Goal: Task Accomplishment & Management: Complete application form

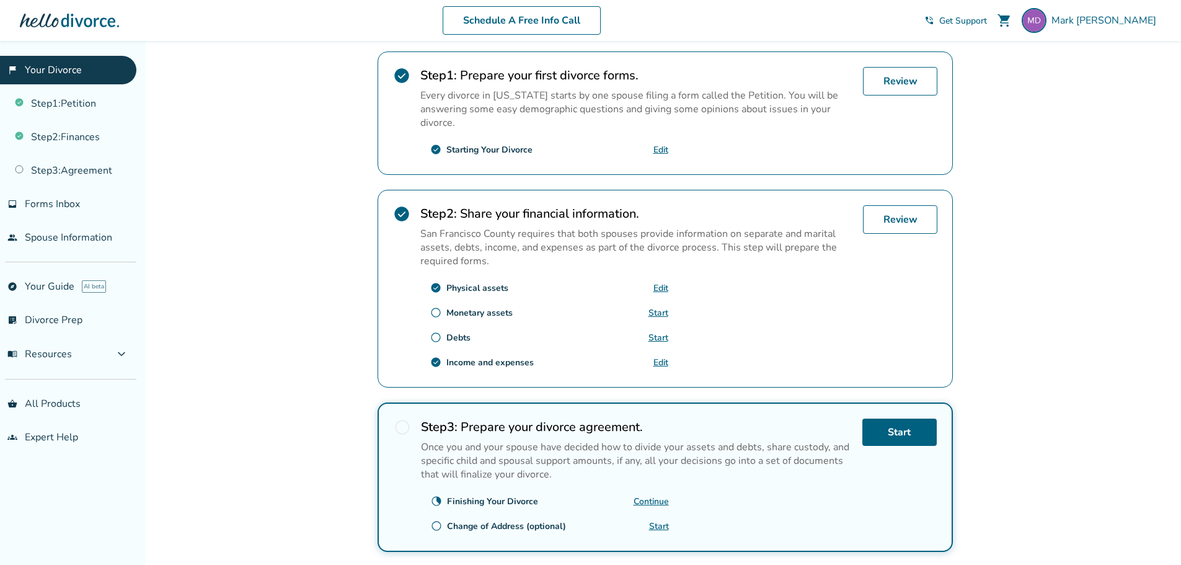
scroll to position [337, 0]
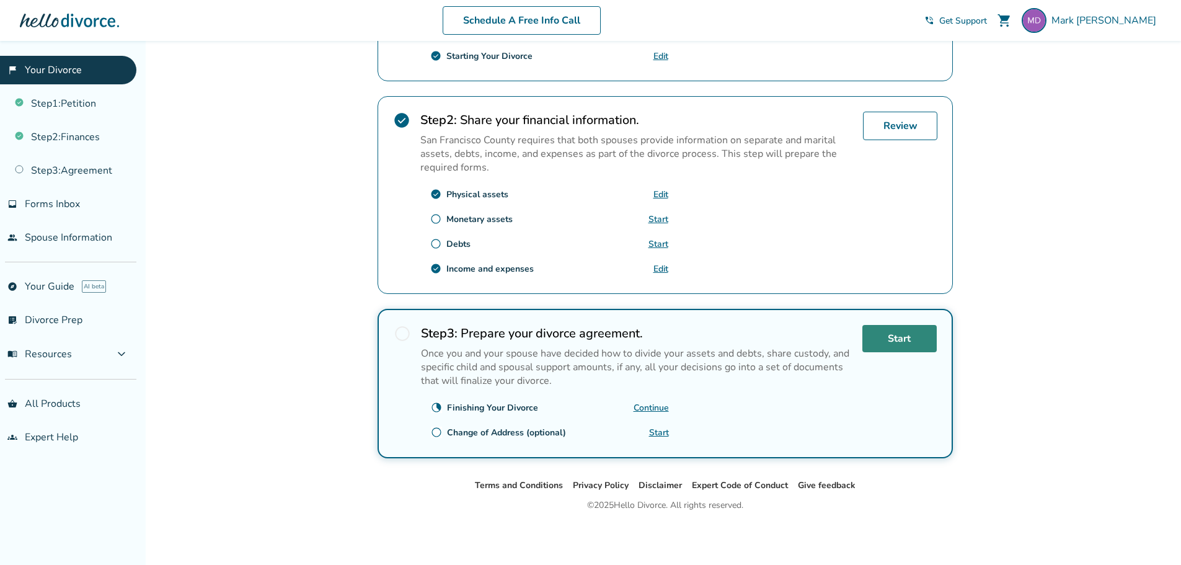
click at [898, 340] on link "Start" at bounding box center [899, 338] width 74 height 27
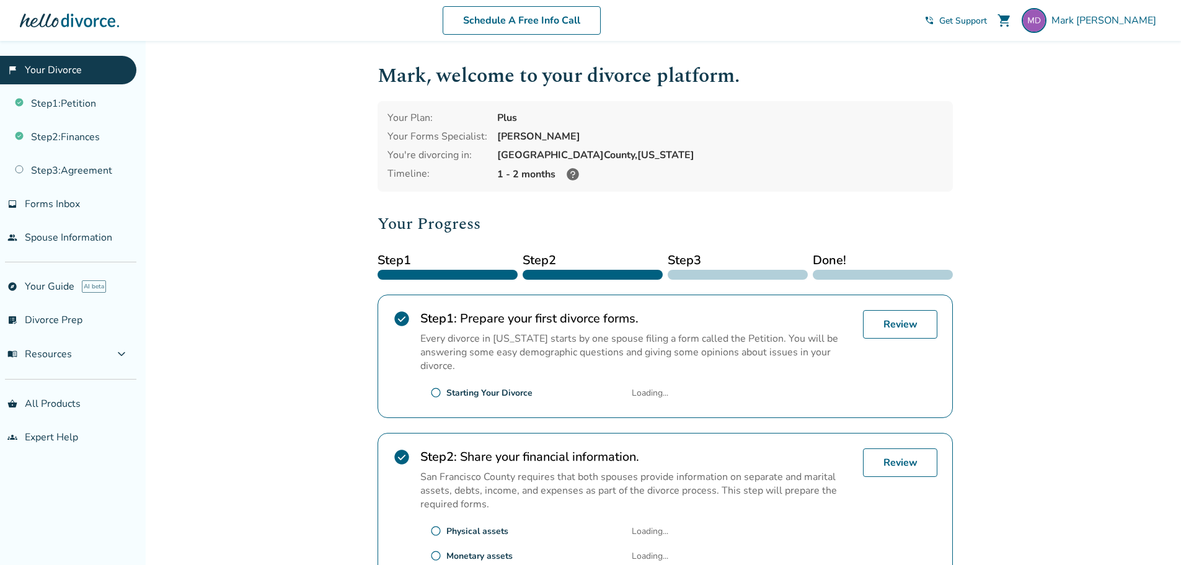
scroll to position [337, 0]
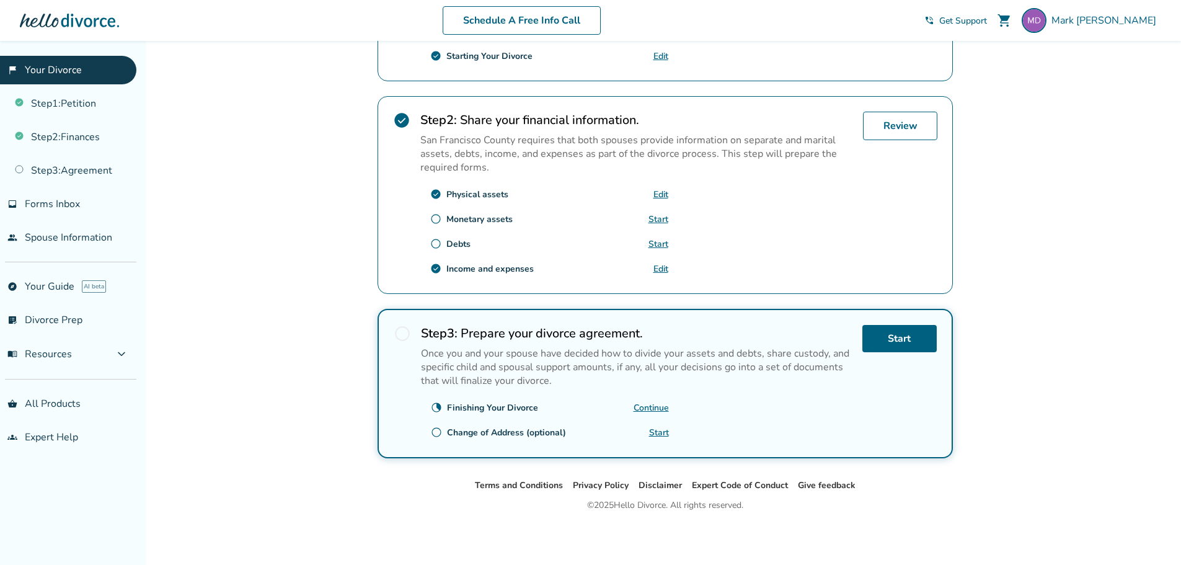
click at [655, 407] on link "Continue" at bounding box center [651, 408] width 35 height 12
click at [642, 408] on link "Continue" at bounding box center [651, 408] width 35 height 12
click at [643, 410] on link "Continue" at bounding box center [651, 408] width 35 height 12
click at [893, 342] on link "Start" at bounding box center [899, 338] width 74 height 27
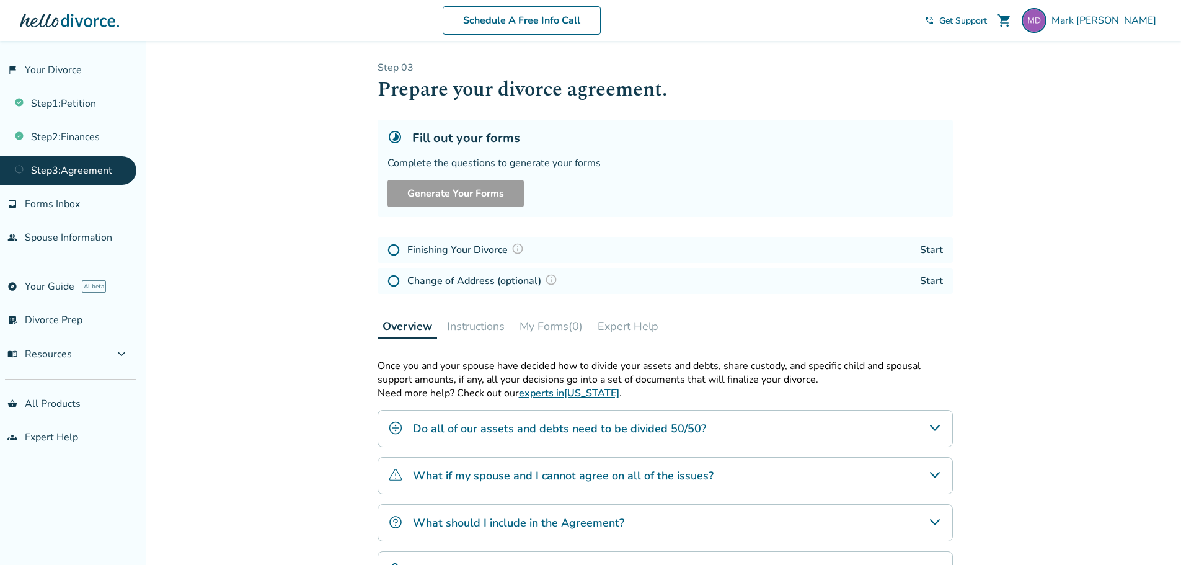
click at [394, 250] on img at bounding box center [393, 250] width 12 height 12
click at [939, 252] on link "Start" at bounding box center [931, 250] width 23 height 14
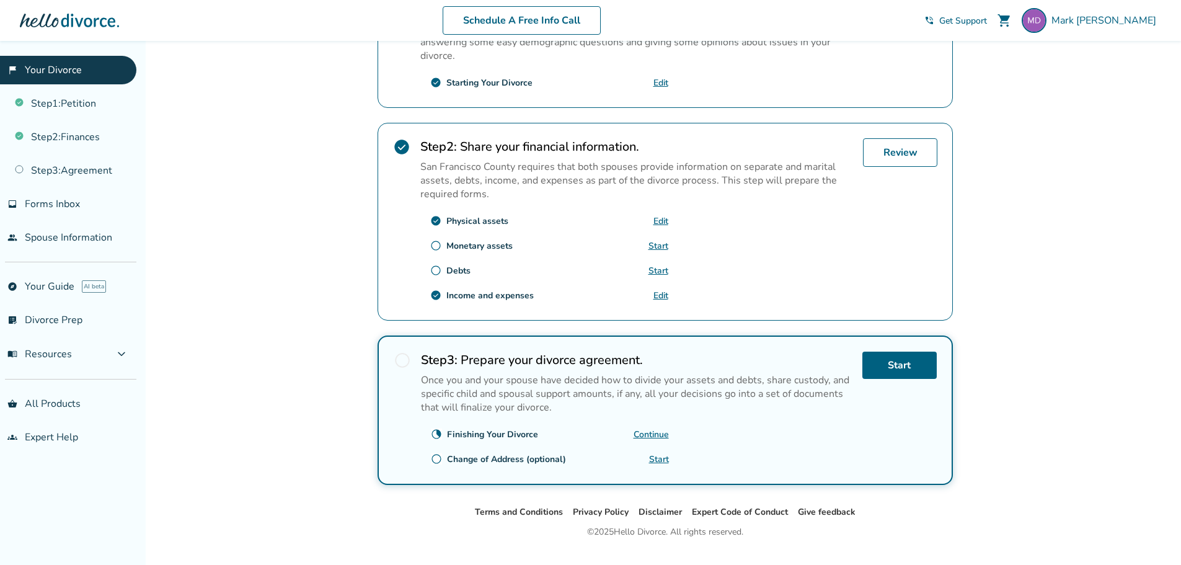
scroll to position [309, 0]
click at [654, 435] on link "Continue" at bounding box center [651, 435] width 35 height 12
click at [931, 356] on link "Start" at bounding box center [899, 365] width 74 height 27
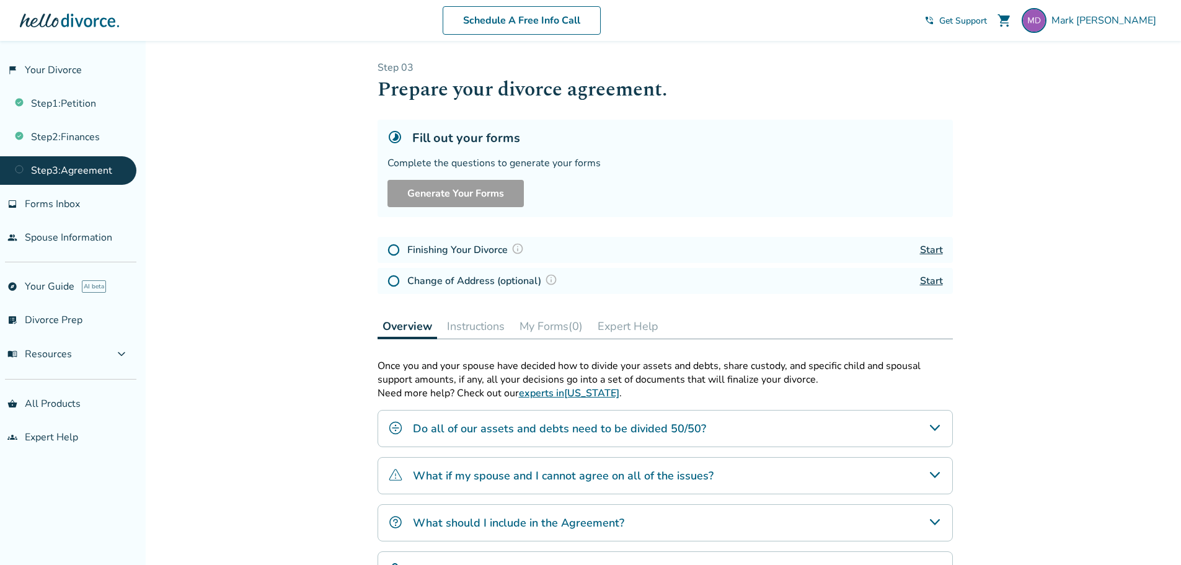
click at [935, 247] on link "Start" at bounding box center [931, 250] width 23 height 14
